Goal: Go to known website: Go to known website

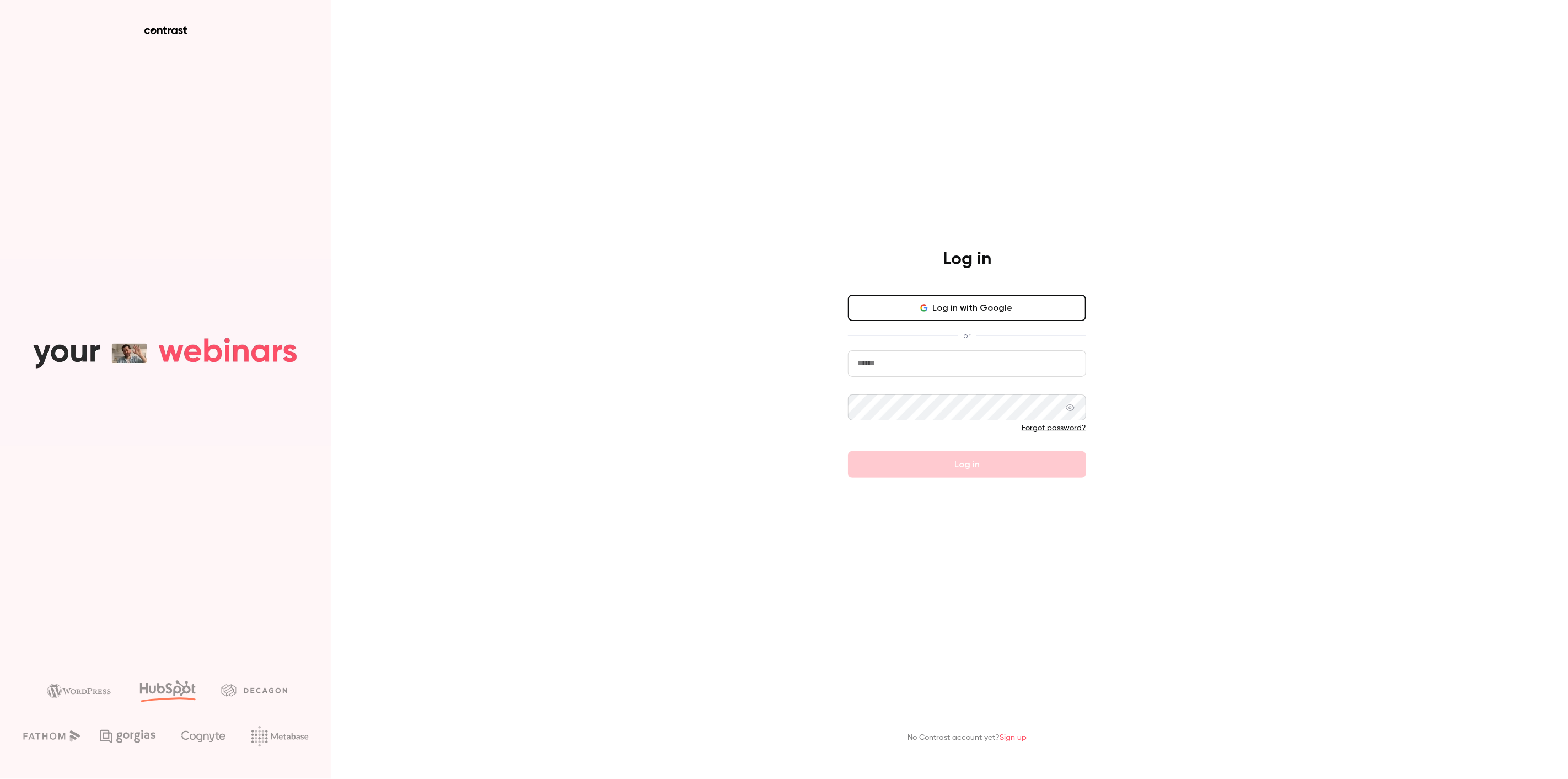
click at [613, 32] on div "Log in Log in with Google or Forgot password? Log in No Contrast account yet? S…" at bounding box center [784, 389] width 1568 height 779
drag, startPoint x: 604, startPoint y: 47, endPoint x: 542, endPoint y: 1, distance: 77.2
click at [603, 45] on div "Log in Log in with Google or Forgot password? Log in No Contrast account yet? S…" at bounding box center [784, 389] width 1568 height 779
